Goal: Find specific page/section: Find specific page/section

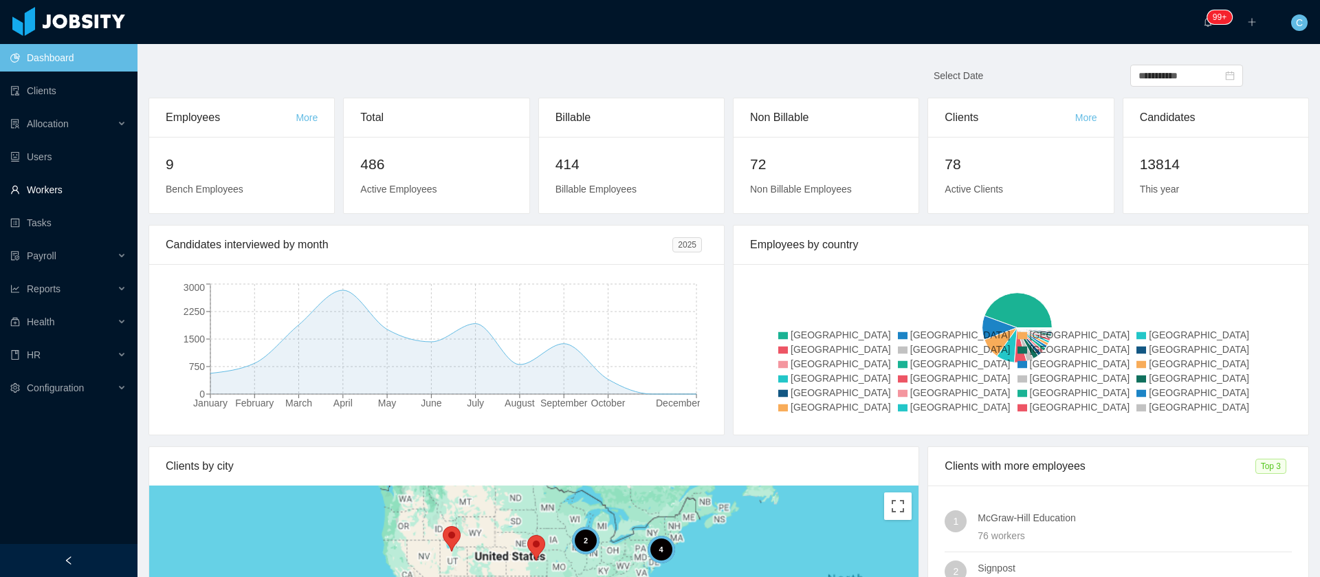
click at [83, 186] on link "Workers" at bounding box center [68, 190] width 116 height 28
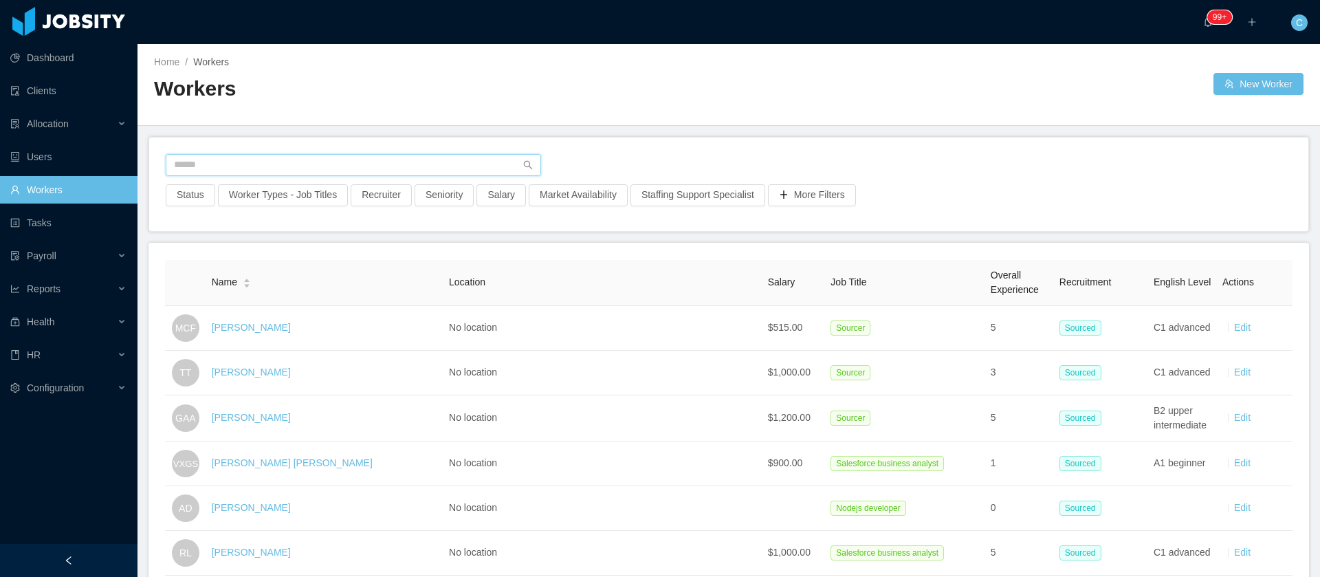
click at [235, 166] on input "text" at bounding box center [354, 165] width 376 height 22
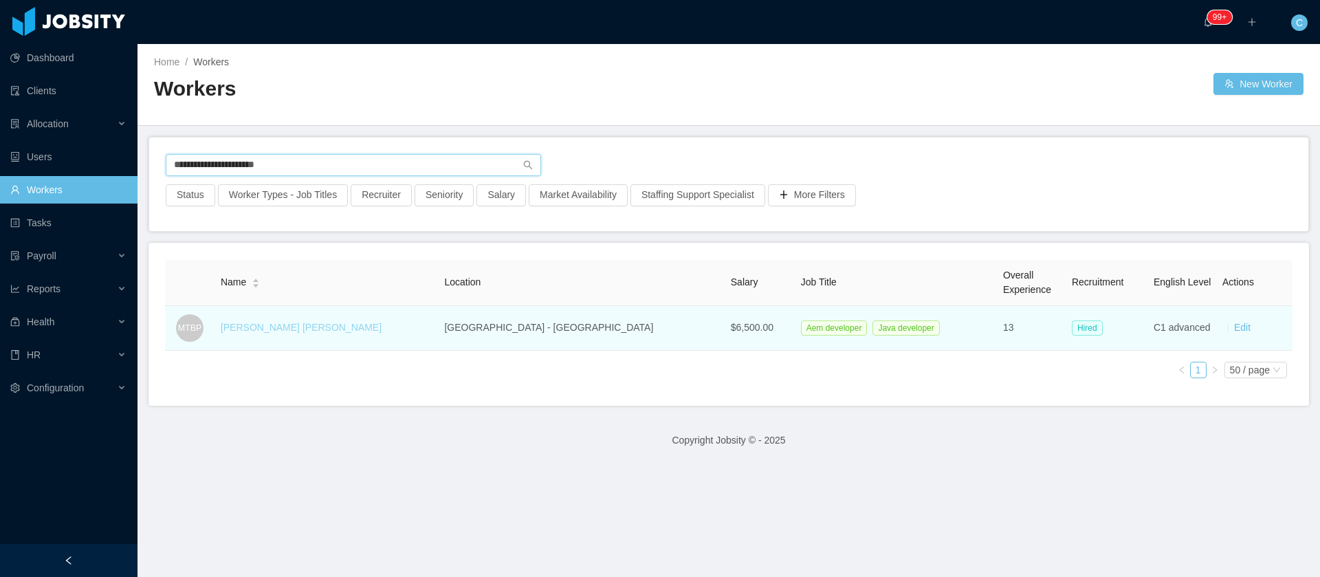
type input "**********"
click at [257, 327] on link "[PERSON_NAME] [PERSON_NAME]" at bounding box center [301, 327] width 161 height 11
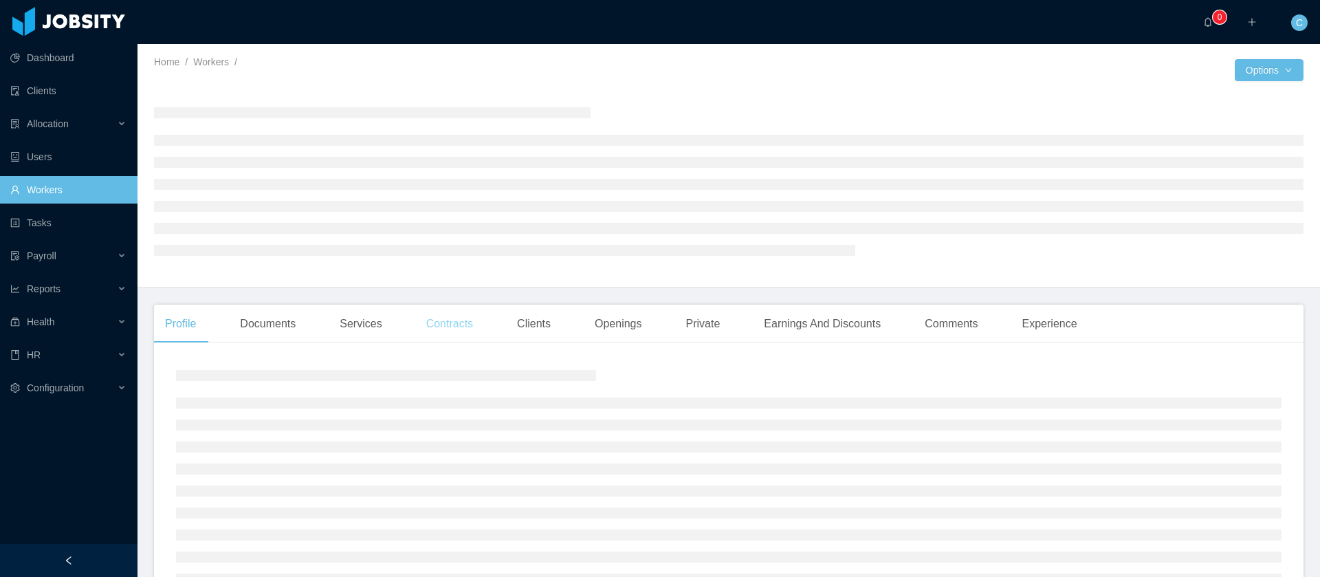
click at [458, 256] on div "Contracts" at bounding box center [449, 324] width 69 height 39
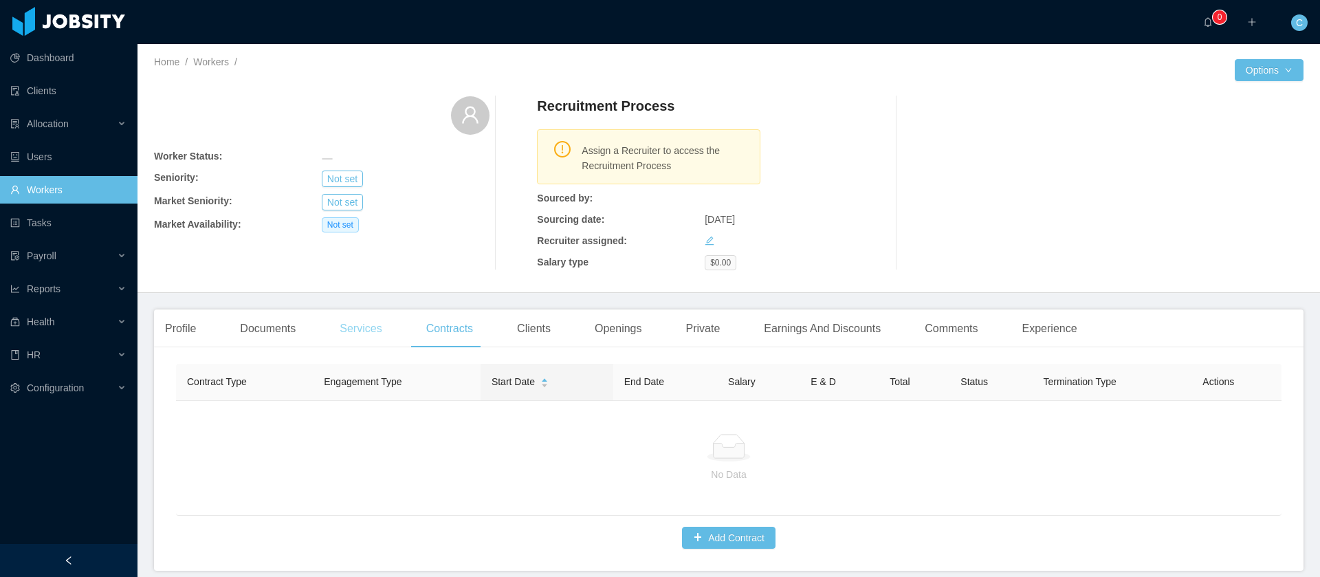
click at [370, 256] on div "Services" at bounding box center [361, 328] width 64 height 39
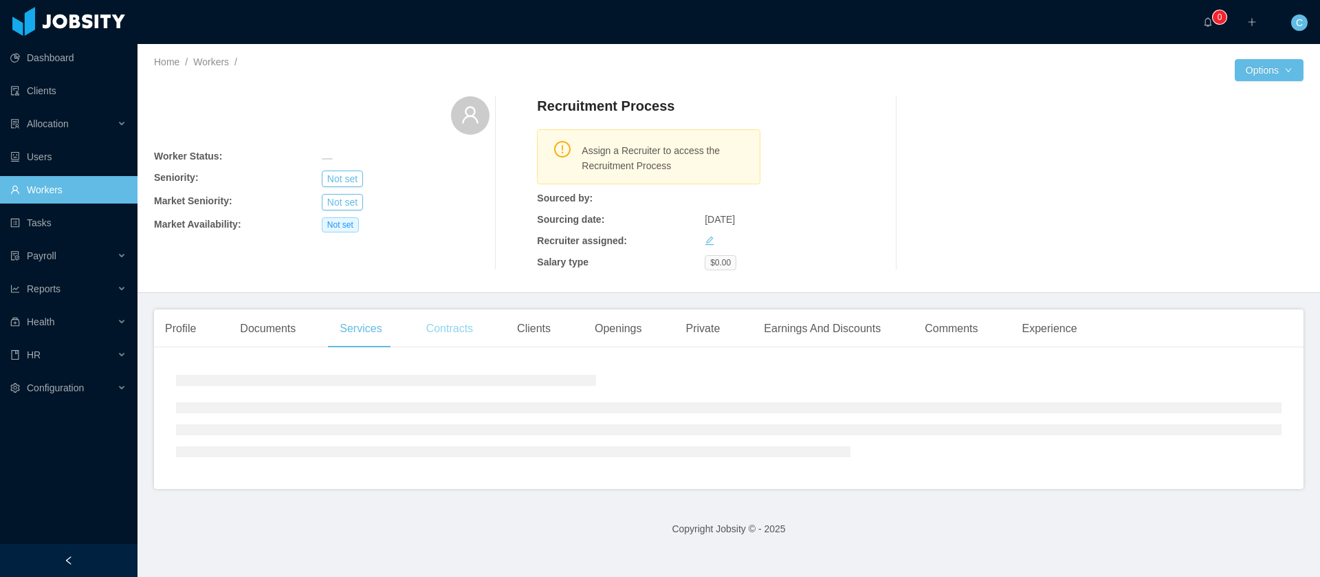
click at [459, 256] on div "Contracts" at bounding box center [449, 328] width 69 height 39
click at [102, 256] on div "Reports" at bounding box center [69, 289] width 138 height 28
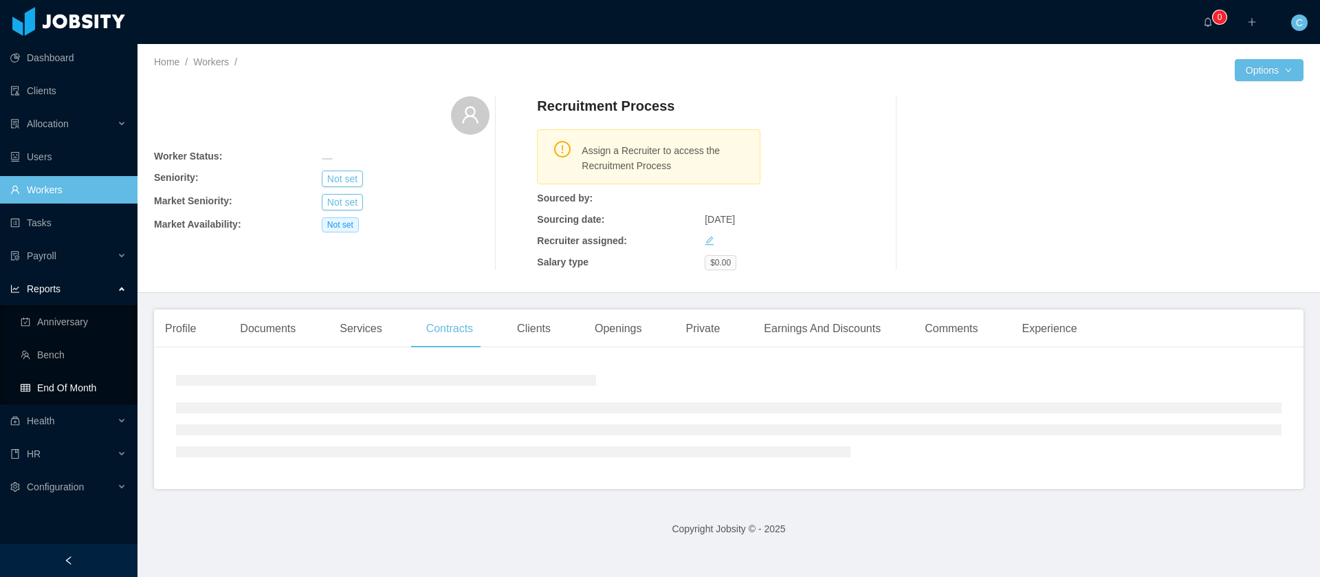
click at [72, 256] on link "End Of Month" at bounding box center [74, 388] width 106 height 28
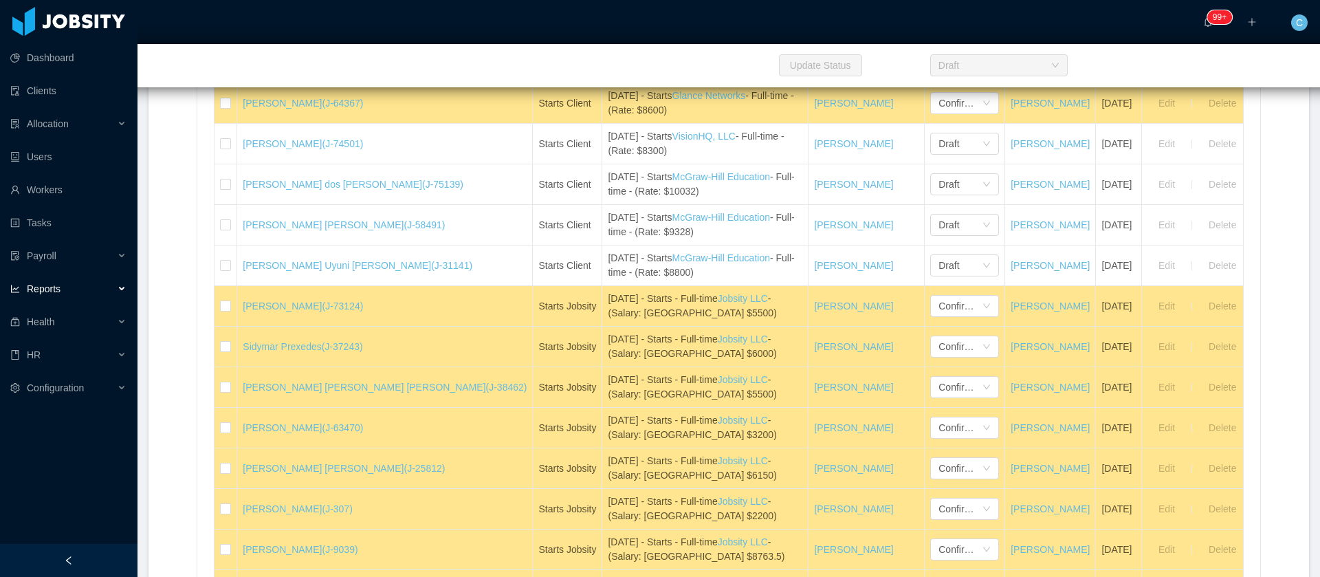
scroll to position [684, 0]
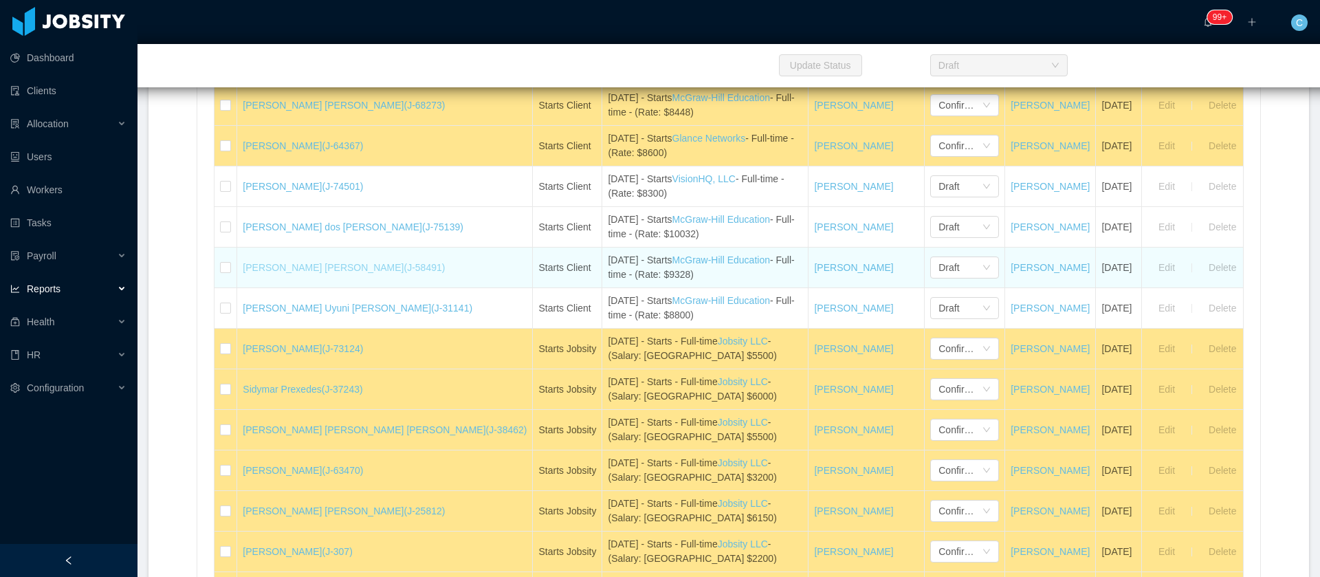
click at [325, 268] on link "Marco Tulio Braga Pinto (J-58491)" at bounding box center [344, 267] width 202 height 11
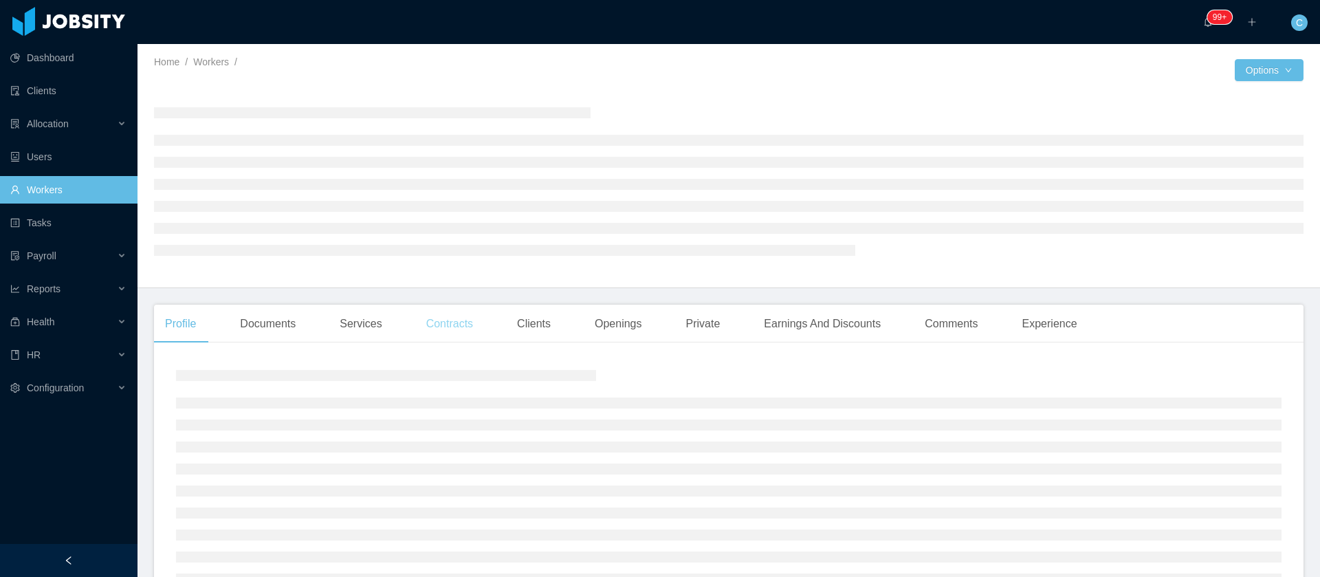
click at [466, 322] on main "Home / Workers / / Options Profile Documents Services Contracts Clients Opening…" at bounding box center [729, 310] width 1183 height 533
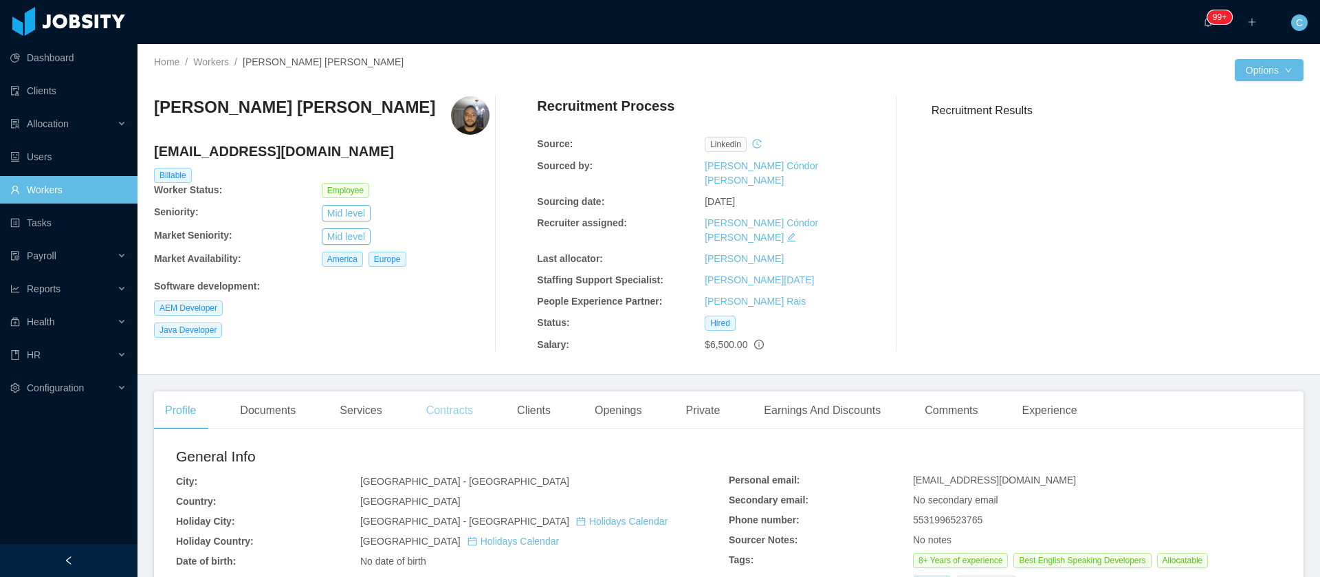
click at [471, 393] on div "Contracts" at bounding box center [449, 410] width 69 height 39
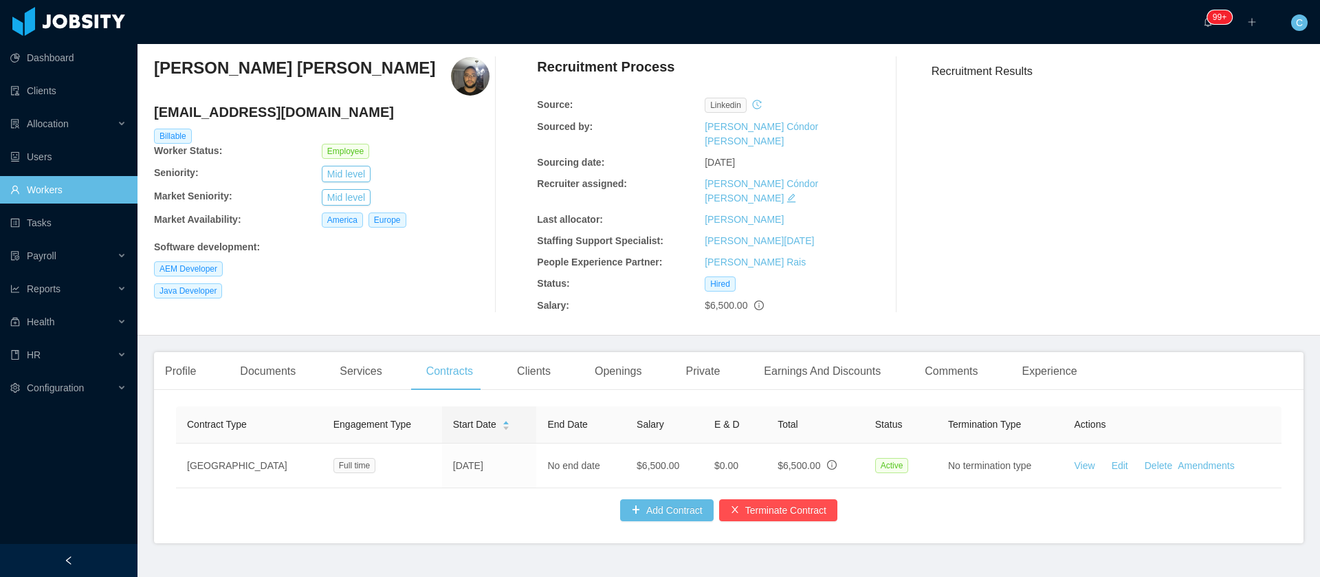
scroll to position [71, 0]
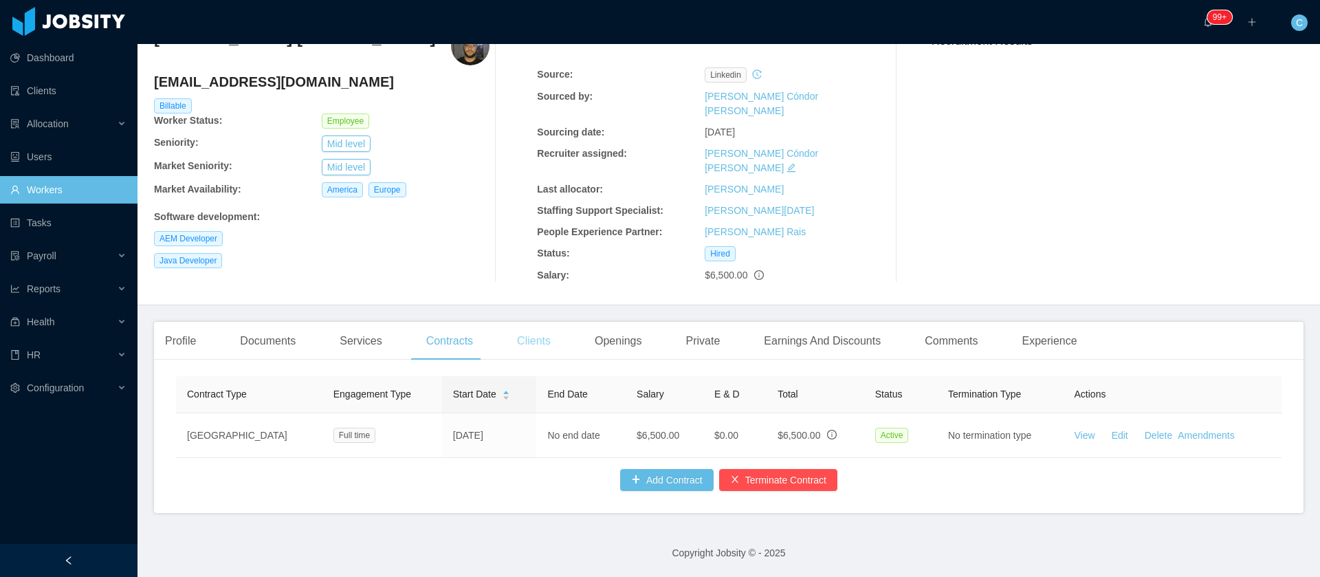
click at [543, 340] on div "Clients" at bounding box center [534, 341] width 56 height 39
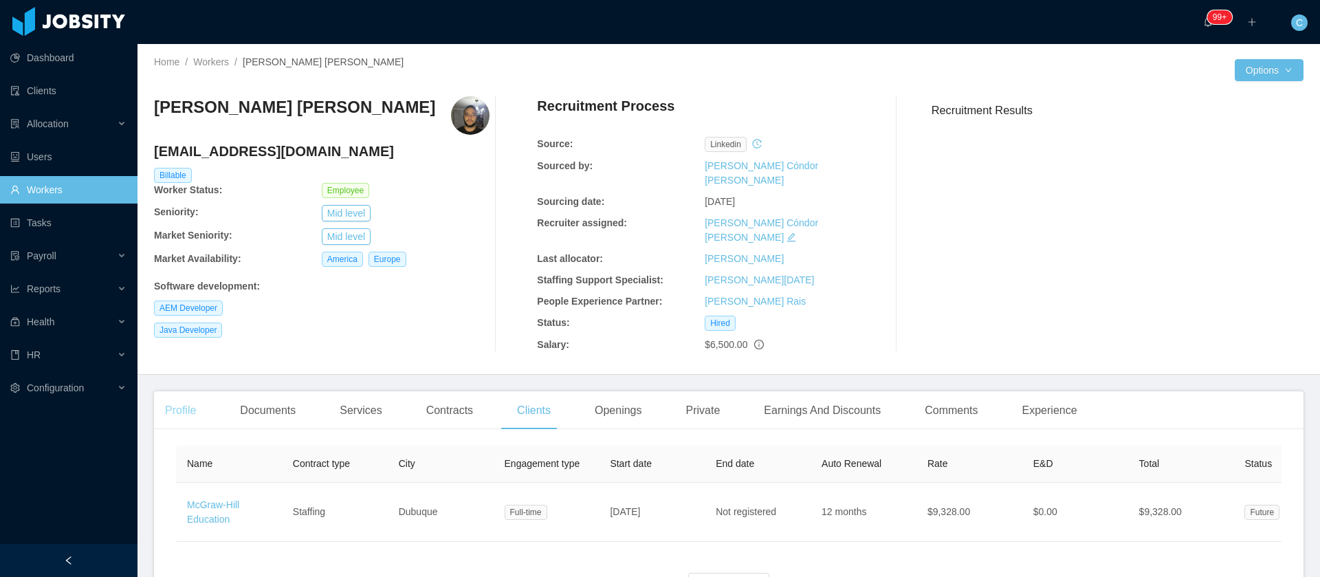
click at [191, 398] on div "Profile" at bounding box center [180, 410] width 53 height 39
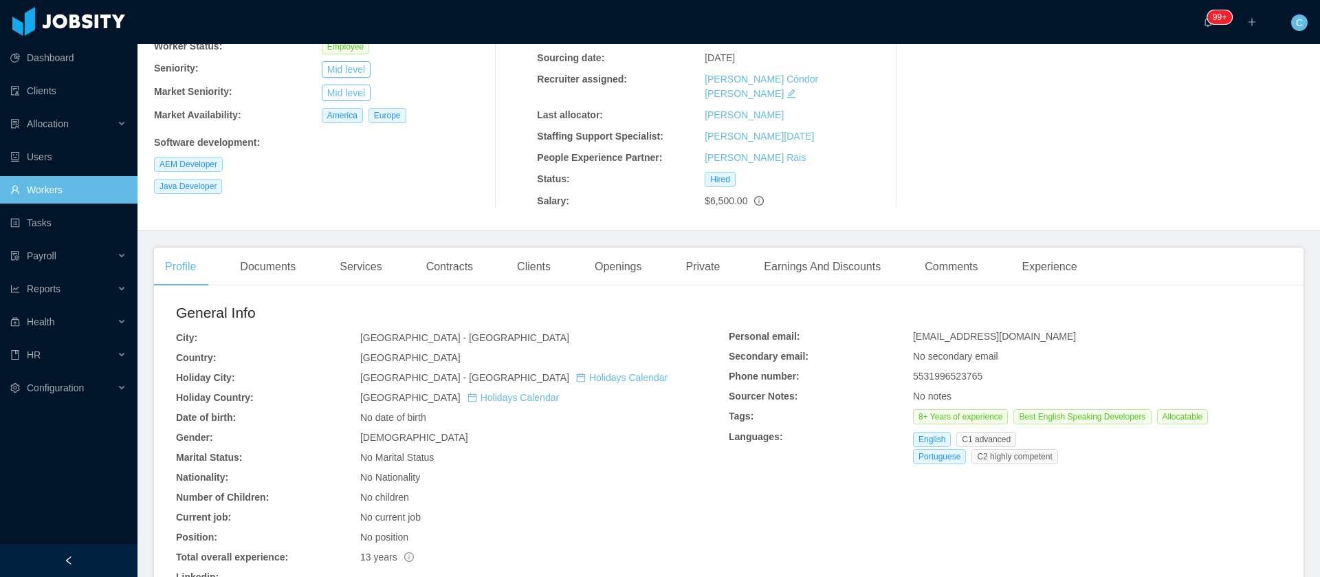
scroll to position [157, 0]
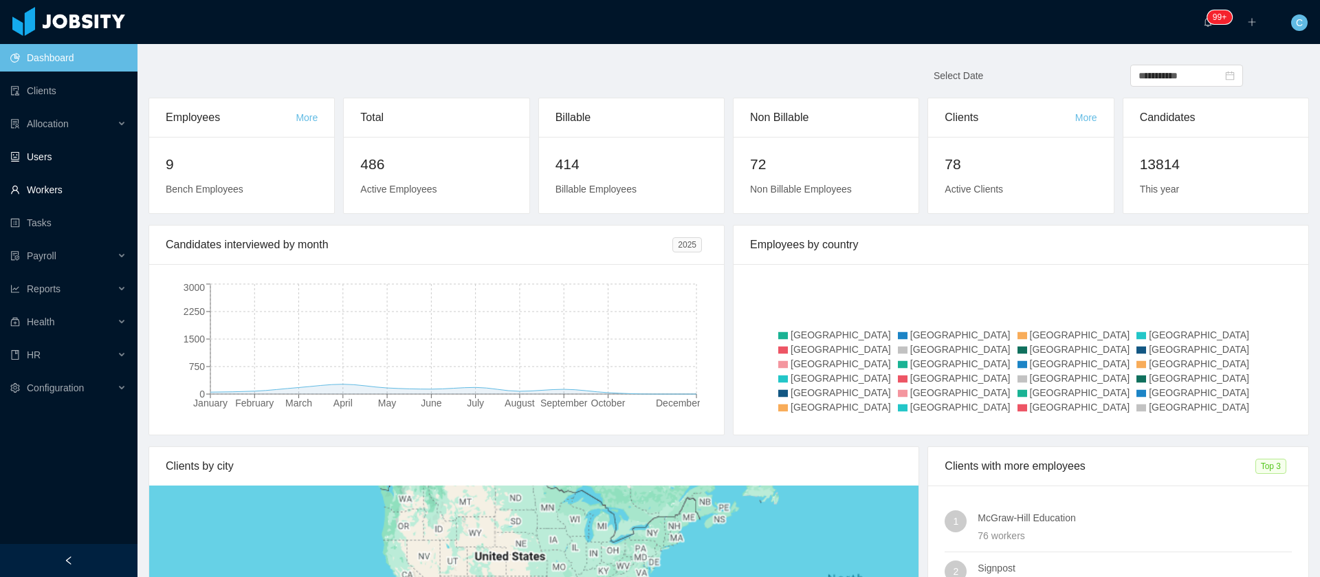
click at [49, 190] on link "Workers" at bounding box center [68, 190] width 116 height 28
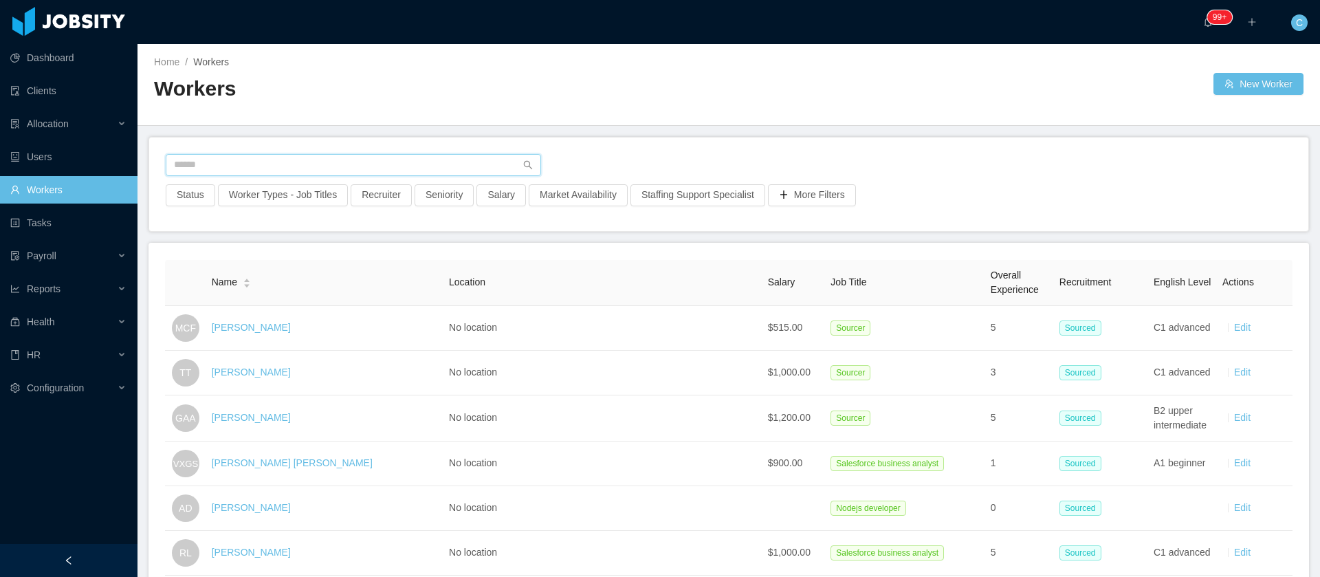
click at [246, 166] on input "text" at bounding box center [354, 165] width 376 height 22
paste input "**********"
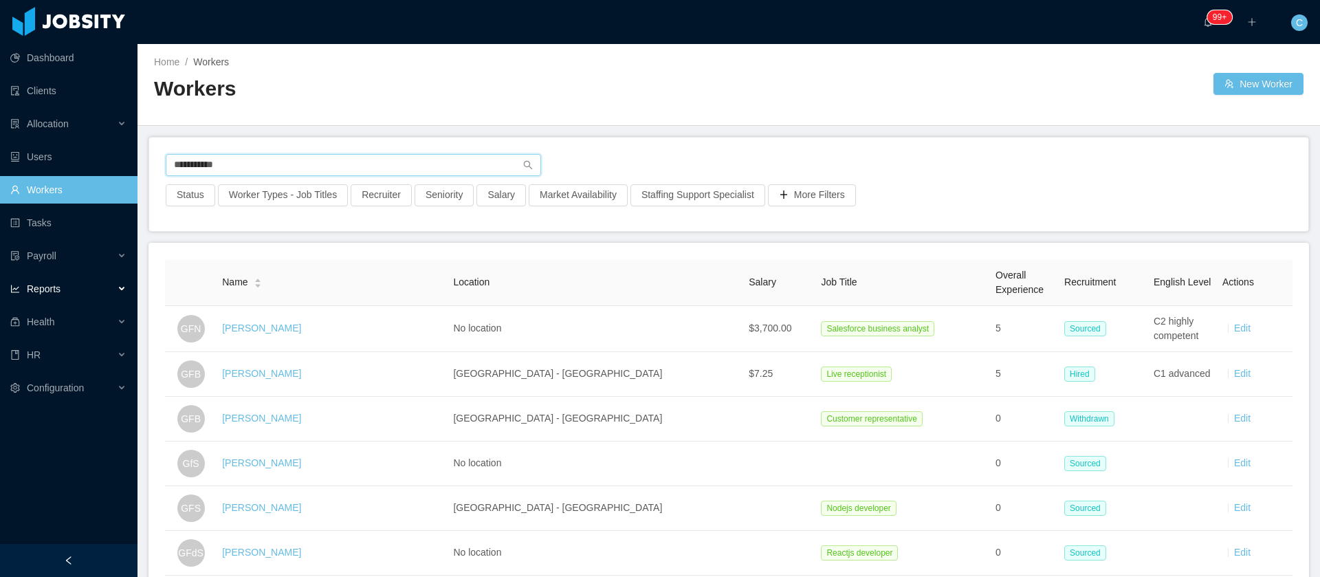
type input "**********"
click at [66, 284] on div "Reports" at bounding box center [69, 289] width 138 height 28
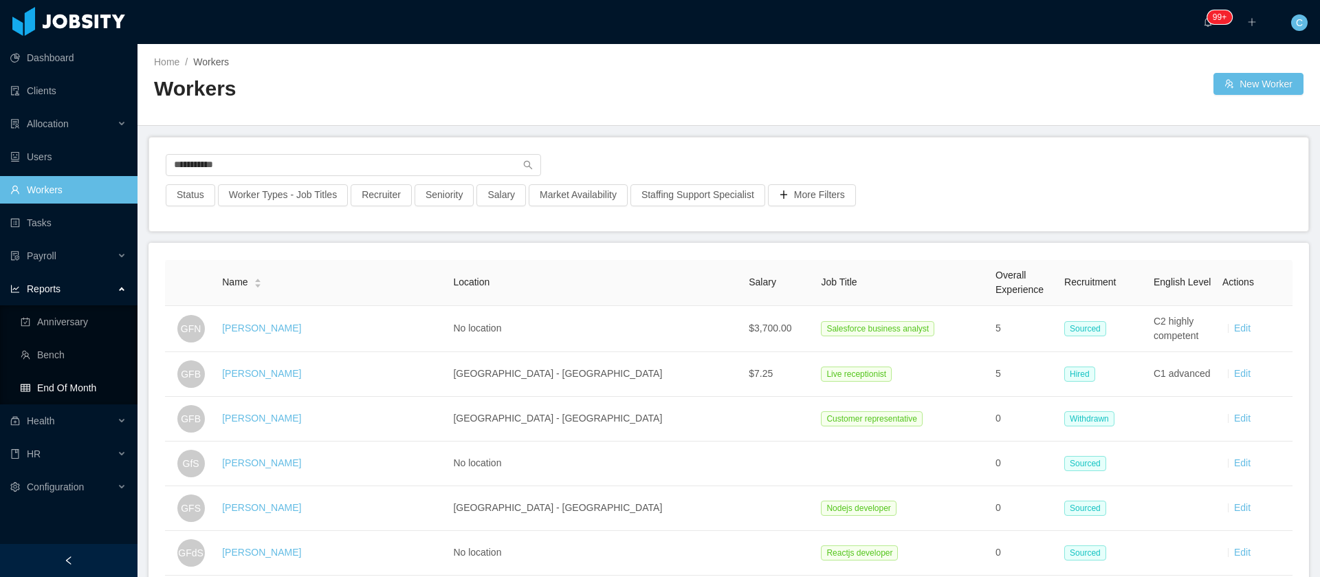
click at [69, 397] on link "End Of Month" at bounding box center [74, 388] width 106 height 28
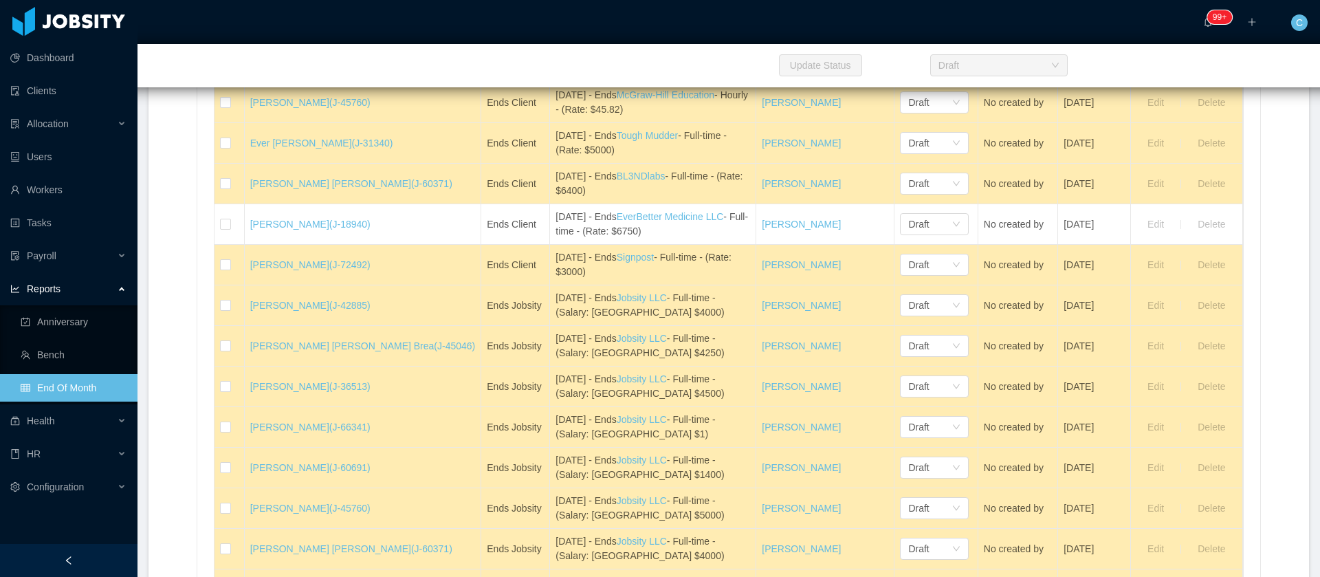
scroll to position [2556, 0]
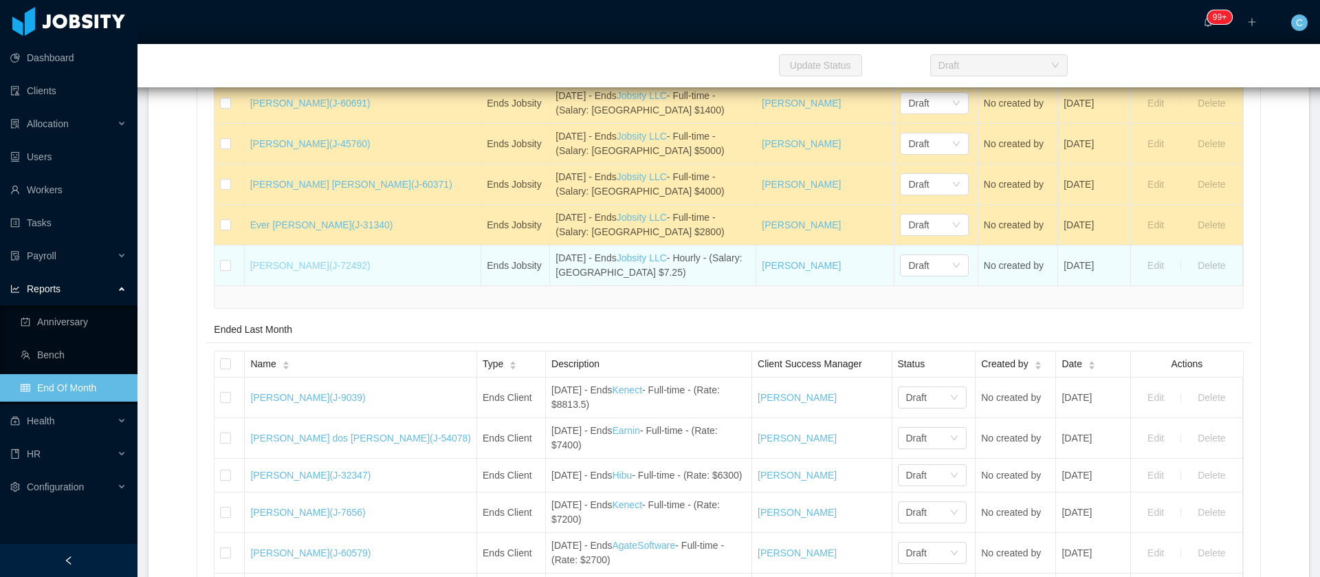
click at [285, 271] on link "Gian Franco Bianco (J-72492)" at bounding box center [310, 265] width 120 height 11
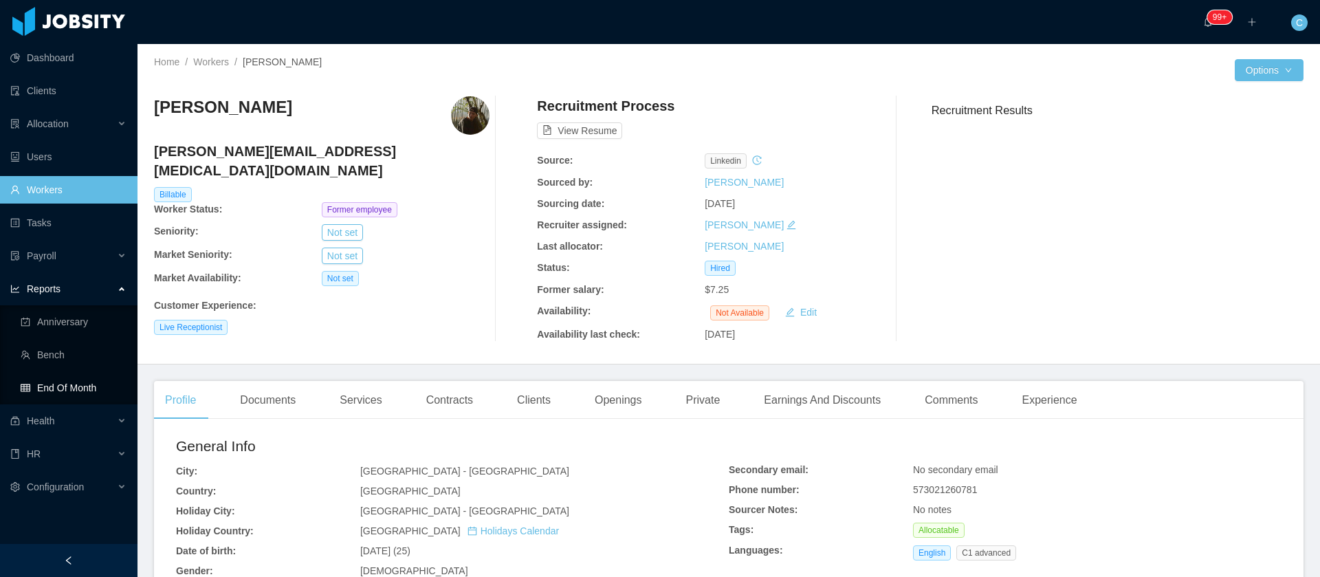
click at [80, 387] on link "End Of Month" at bounding box center [74, 388] width 106 height 28
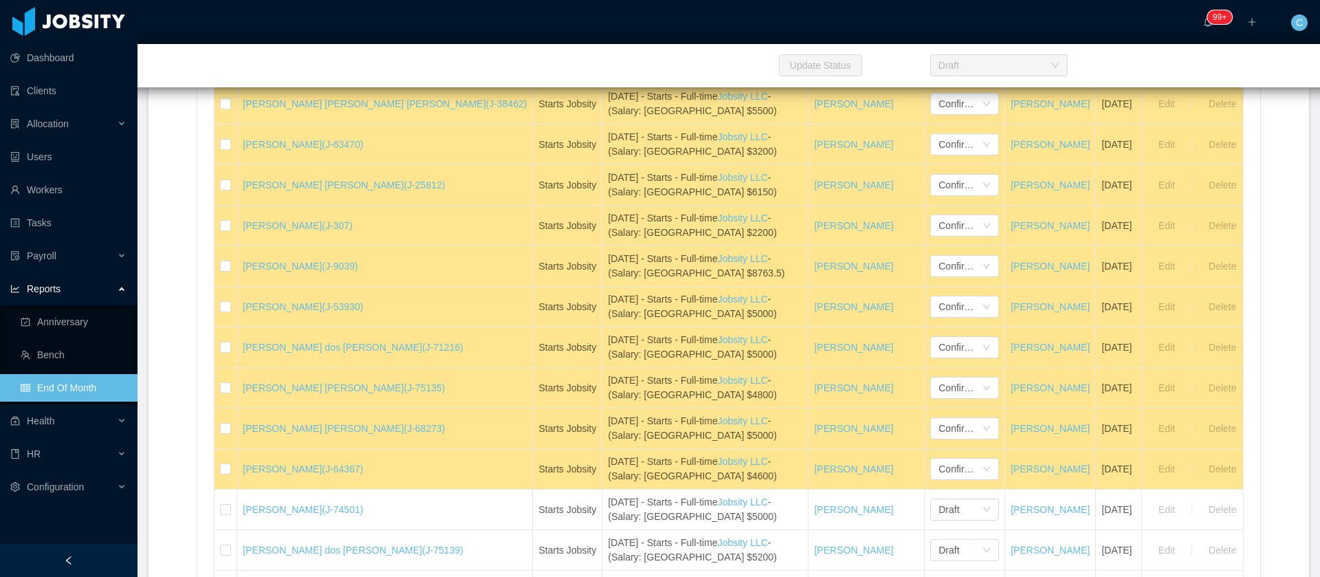
scroll to position [1514, 0]
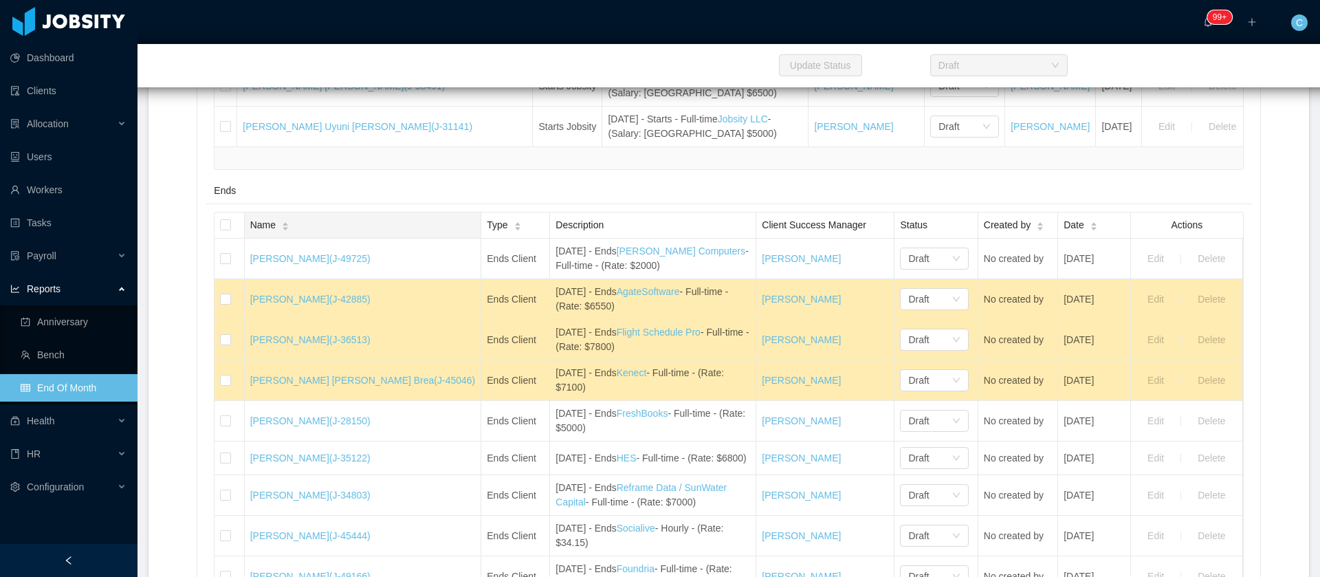
click at [290, 232] on div "Name" at bounding box center [269, 225] width 39 height 14
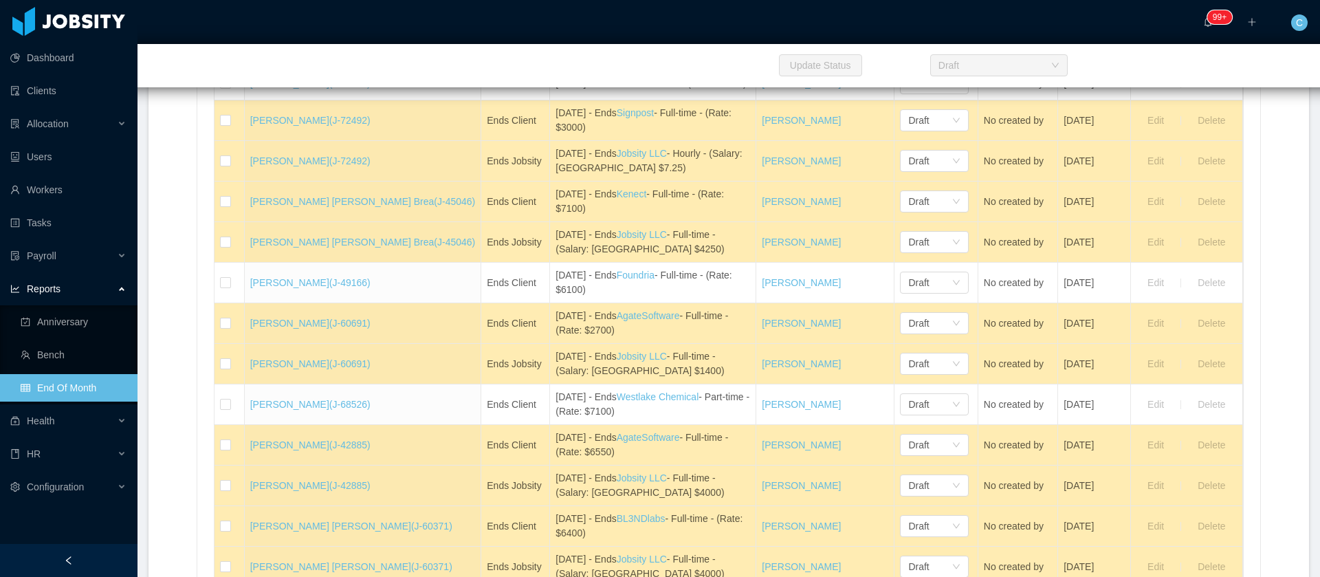
scroll to position [1840, 0]
